Goal: Task Accomplishment & Management: Manage account settings

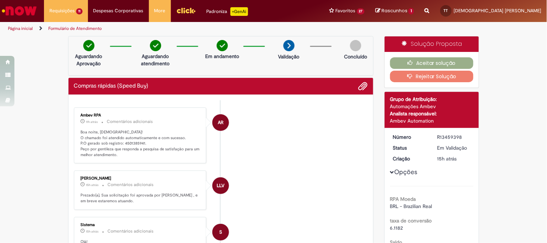
click at [136, 143] on p "Boa noite, Thais! O chamado foi atendido automaticamente e com sucesso. P.O ger…" at bounding box center [141, 144] width 120 height 28
copy p "4501385941"
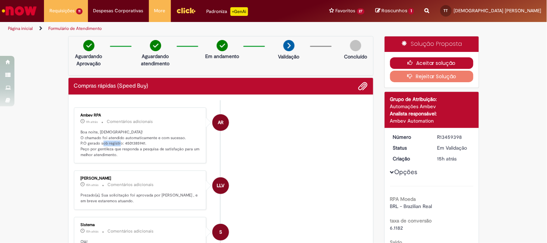
click at [442, 62] on button "Aceitar solução" at bounding box center [431, 63] width 83 height 12
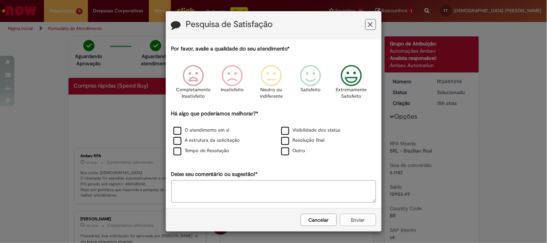
click at [359, 76] on icon "Feedback" at bounding box center [351, 76] width 27 height 22
click at [217, 129] on label "O atendimento em si" at bounding box center [202, 130] width 56 height 7
click at [315, 141] on label "Resolução final" at bounding box center [303, 140] width 44 height 7
click at [362, 221] on button "Enviar" at bounding box center [358, 220] width 36 height 12
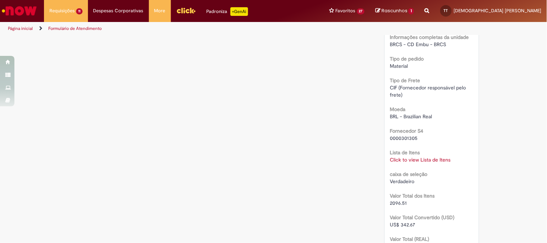
scroll to position [601, 0]
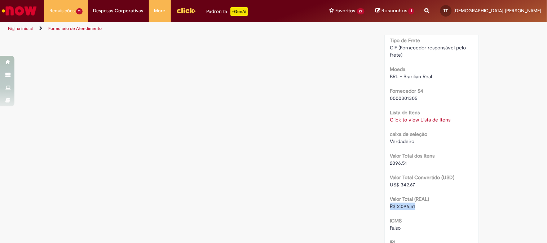
drag, startPoint x: 416, startPoint y: 207, endPoint x: 388, endPoint y: 205, distance: 28.2
click at [390, 205] on div "R$ 2.096,51" at bounding box center [431, 206] width 83 height 7
copy span "R$ 2.096,51"
click at [441, 120] on link "Click to view Lista de Itens" at bounding box center [420, 120] width 61 height 6
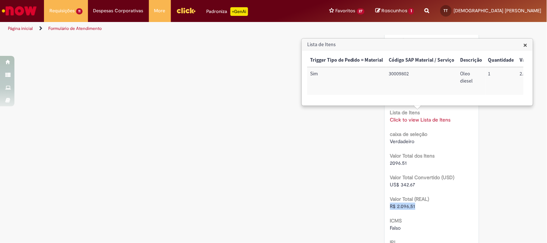
click at [526, 45] on span "×" at bounding box center [526, 45] width 4 height 10
